Goal: Find specific page/section: Find specific page/section

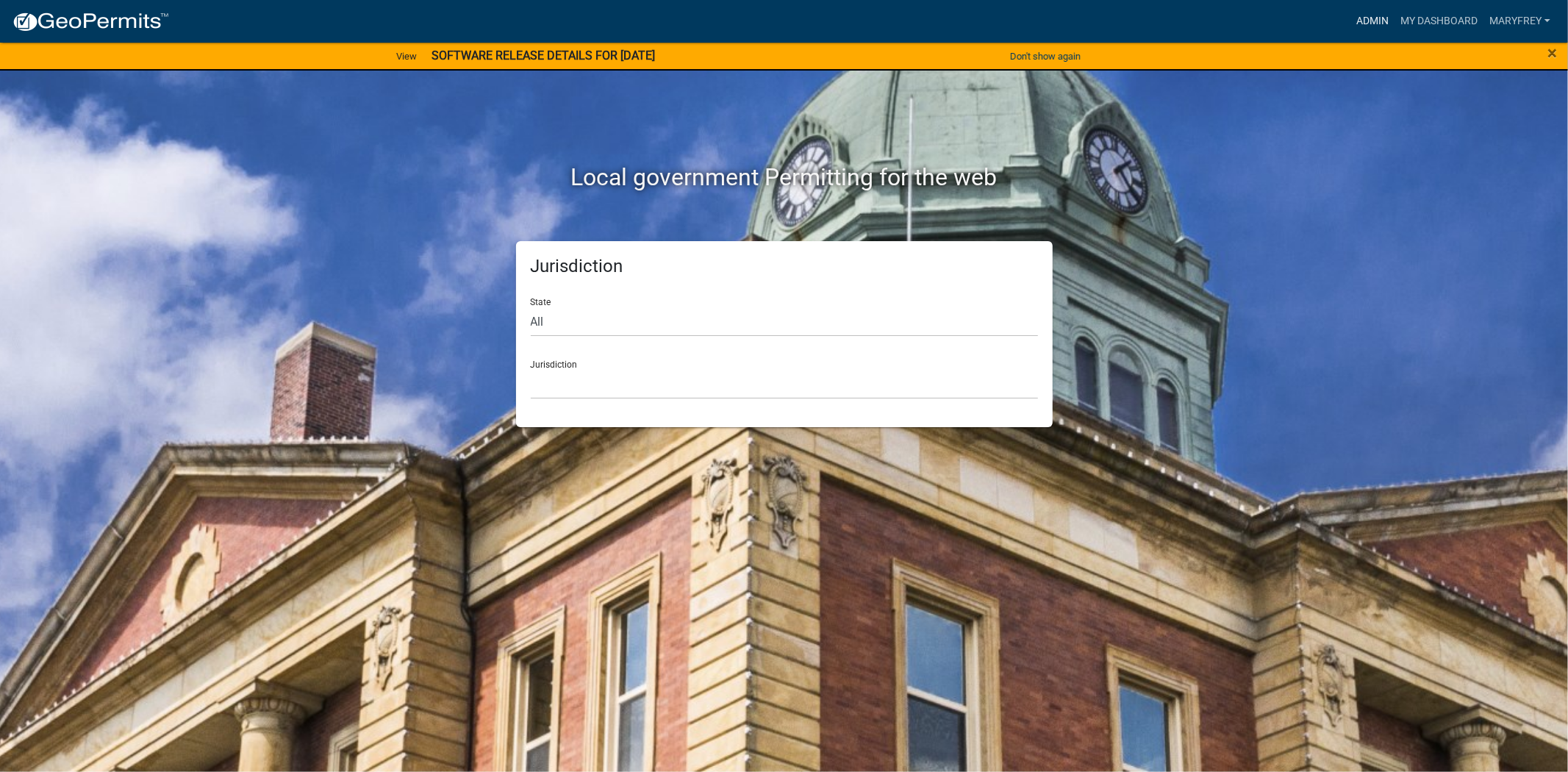
click at [1388, 31] on link "Admin" at bounding box center [1372, 21] width 44 height 28
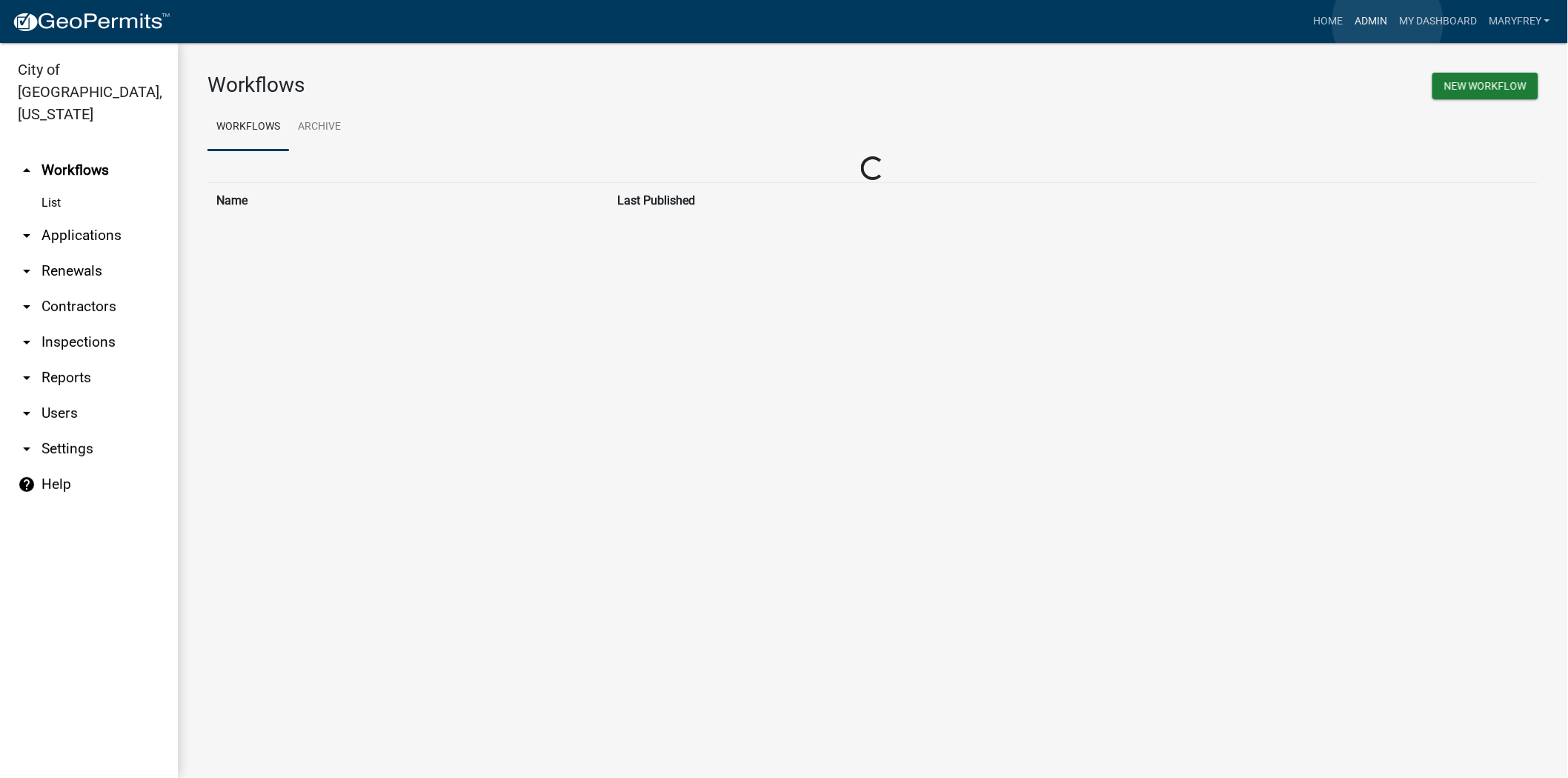
click at [1387, 22] on link "Admin" at bounding box center [1371, 21] width 44 height 28
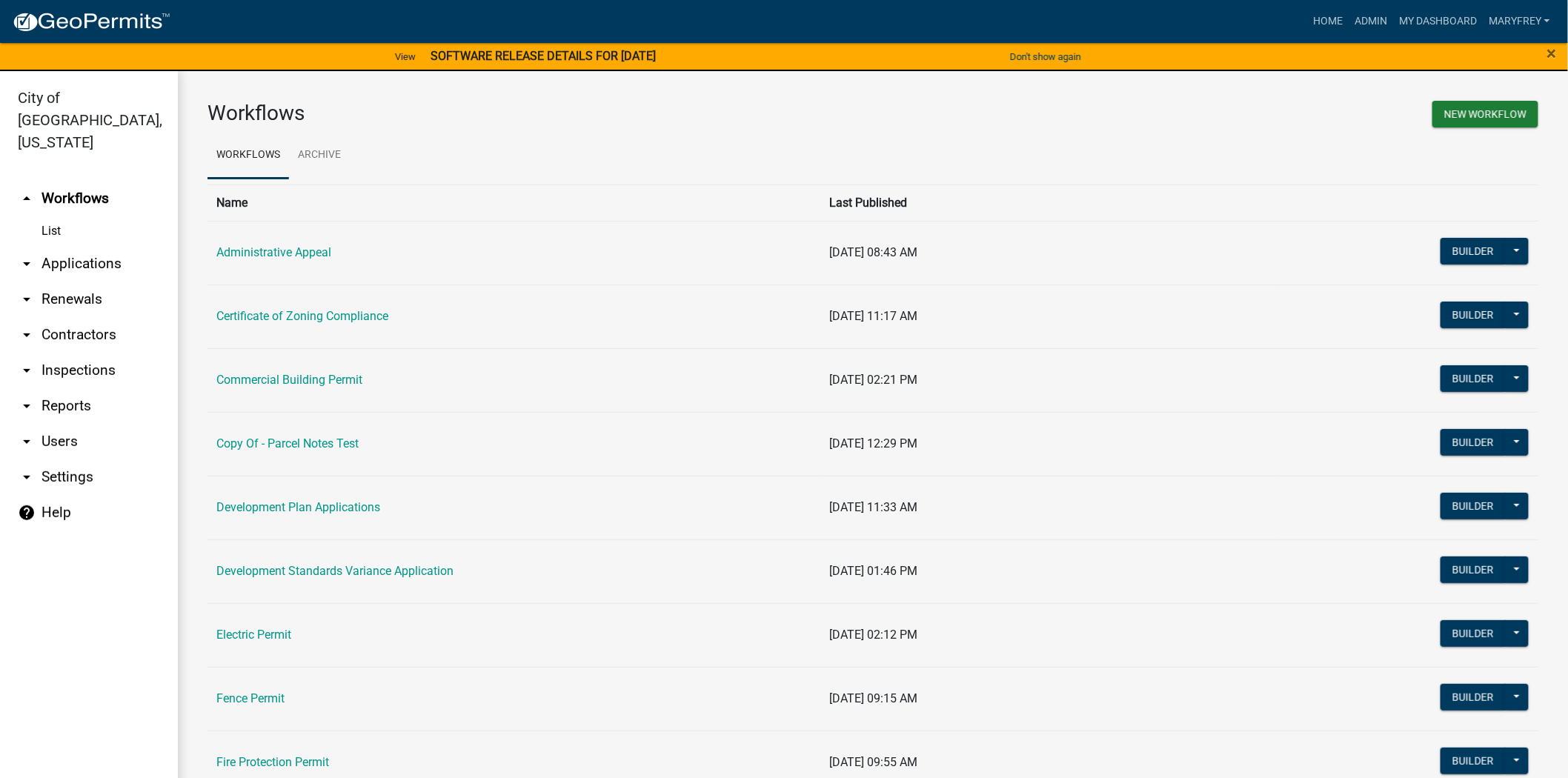
click at [99, 246] on link "arrow_drop_down Applications" at bounding box center [89, 264] width 178 height 36
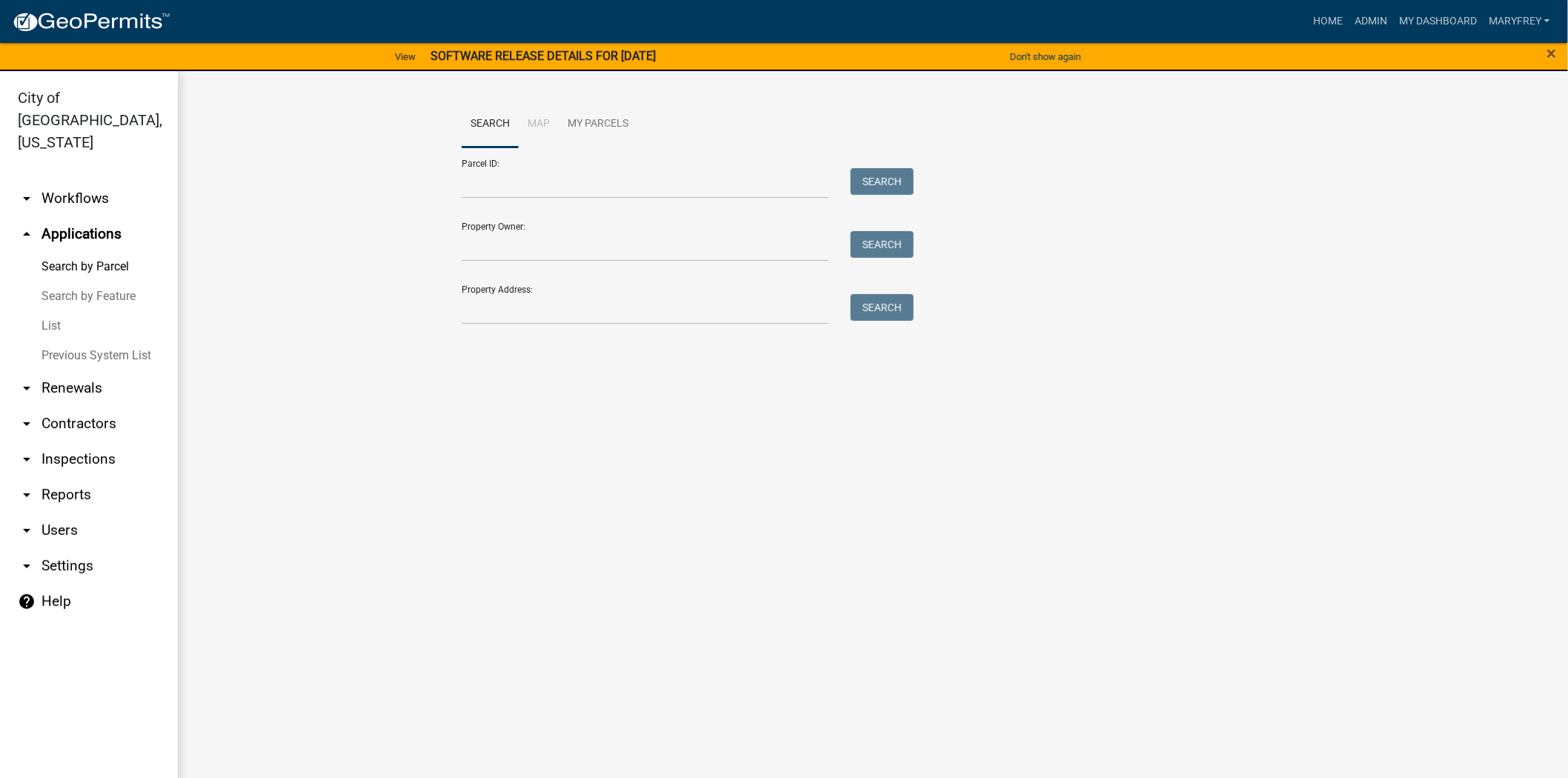
click at [71, 180] on link "arrow_drop_down Workflows" at bounding box center [89, 198] width 178 height 36
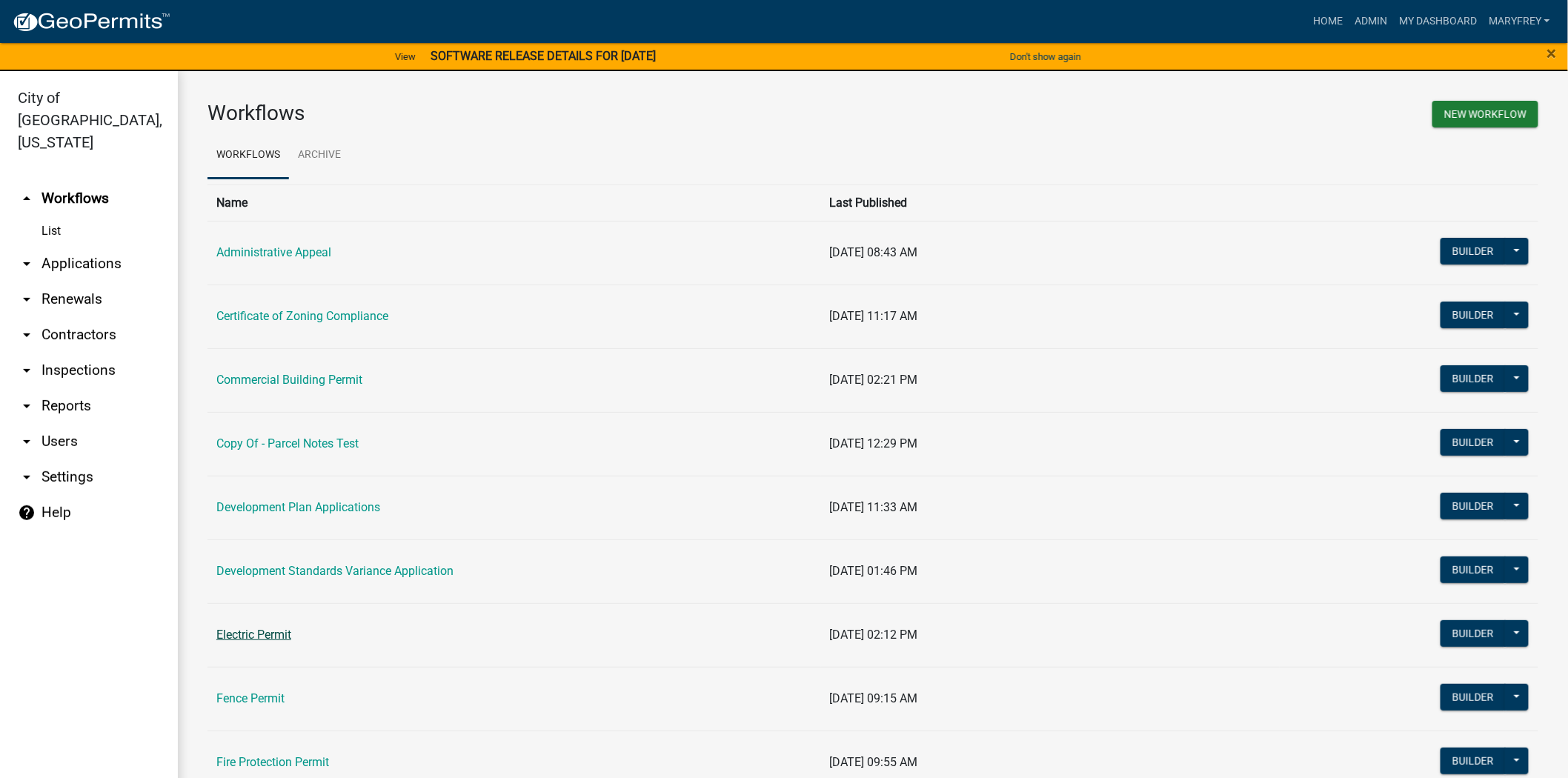
click at [269, 637] on link "Electric Permit" at bounding box center [253, 635] width 75 height 14
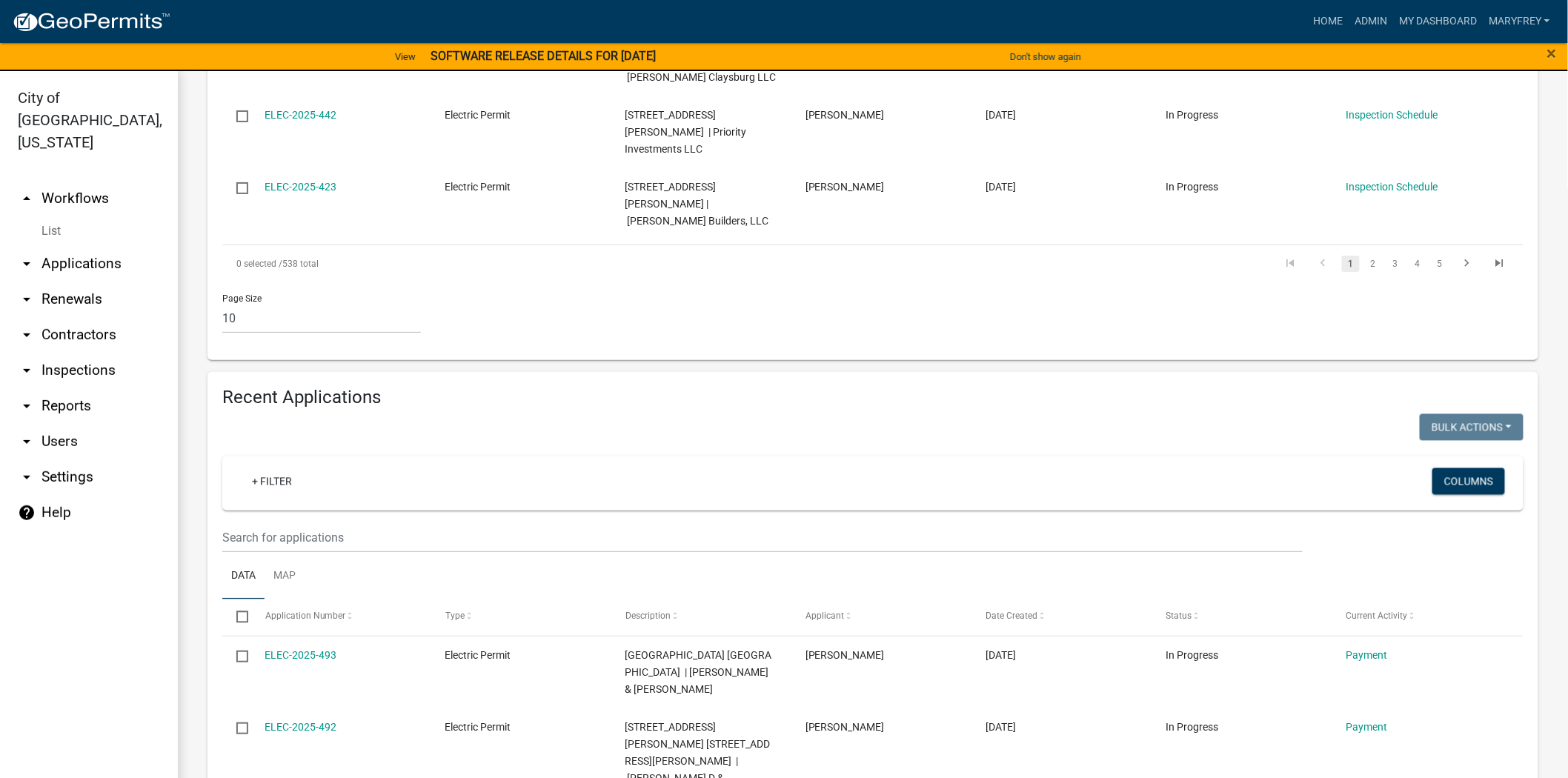
scroll to position [1064, 0]
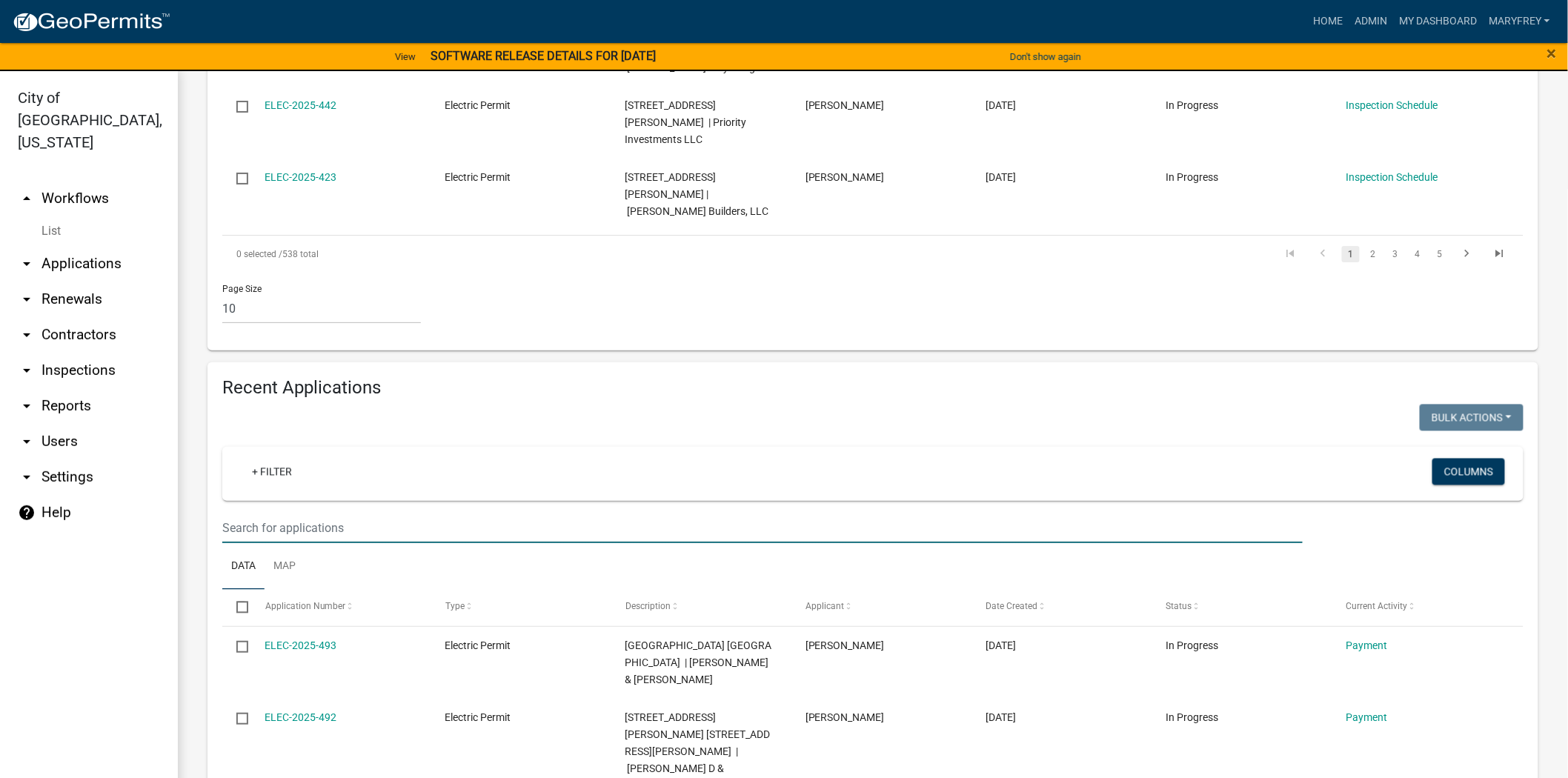
click at [273, 513] on input "text" at bounding box center [762, 528] width 1081 height 30
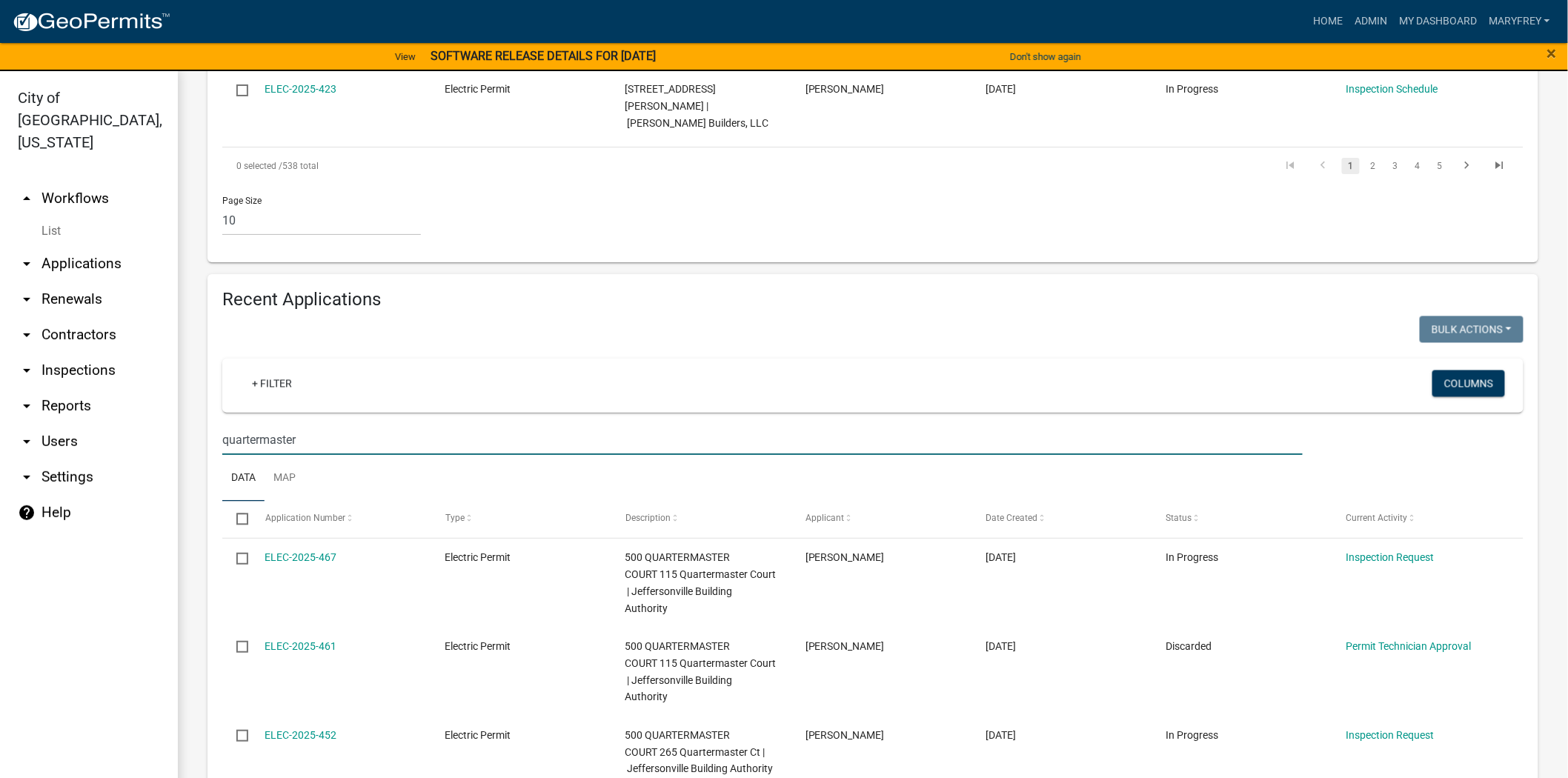
scroll to position [1156, 0]
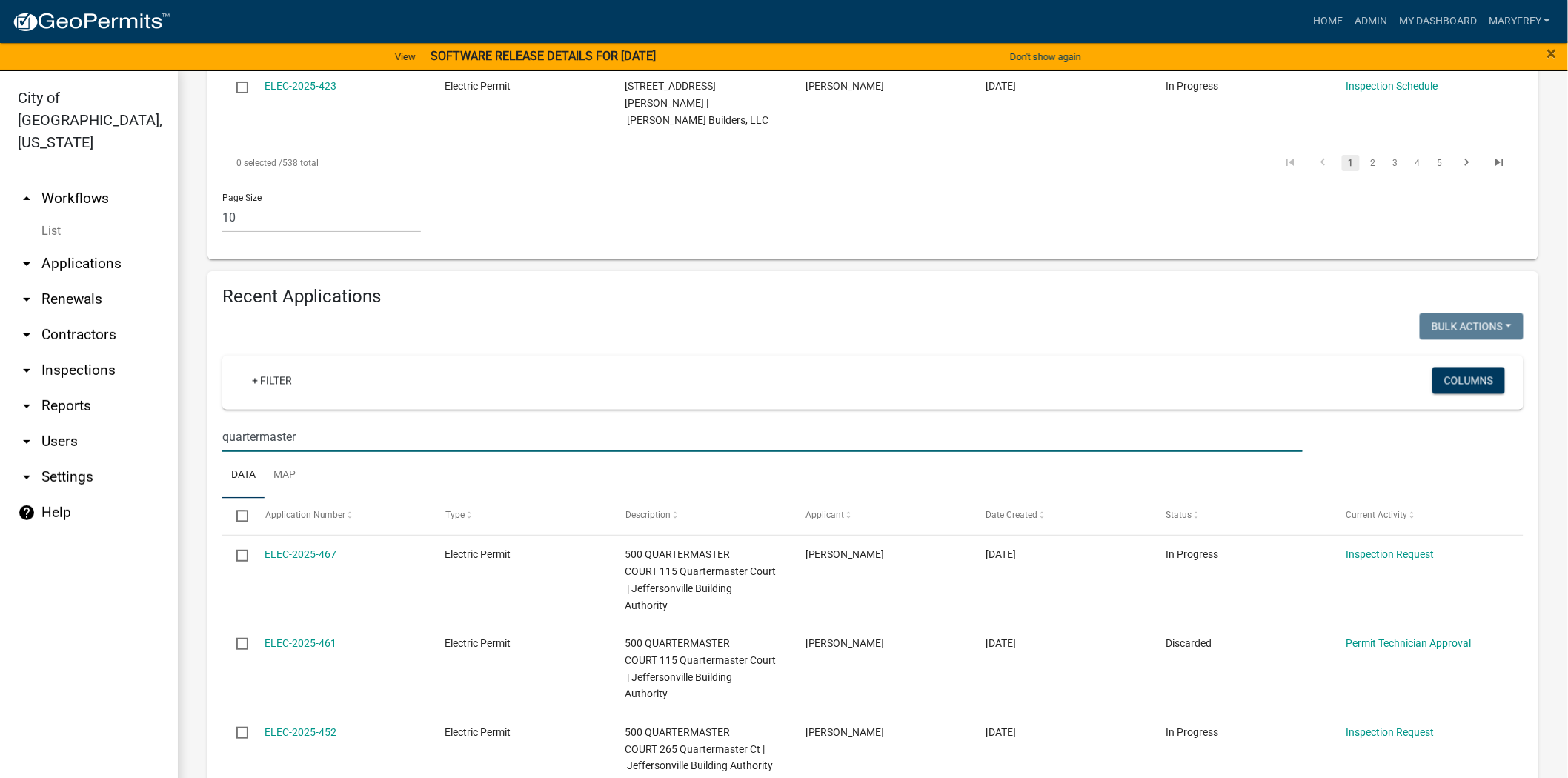
type input "quartermaster"
